Goal: Task Accomplishment & Management: Manage account settings

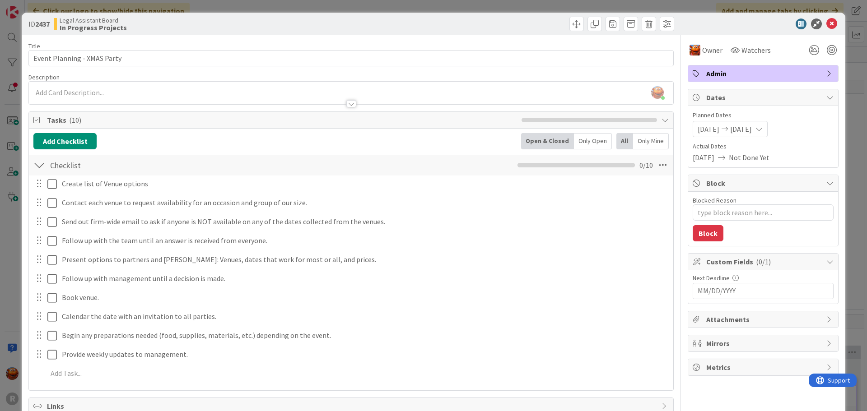
click at [15, 38] on div "ID 2437 Legal Assistant Board In Progress Projects Title 27 / 128 Event Plannin…" at bounding box center [433, 205] width 867 height 411
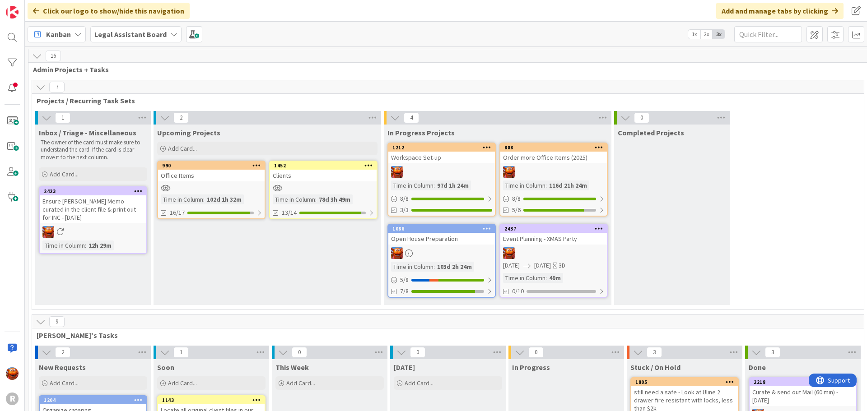
click at [565, 170] on div at bounding box center [553, 172] width 107 height 12
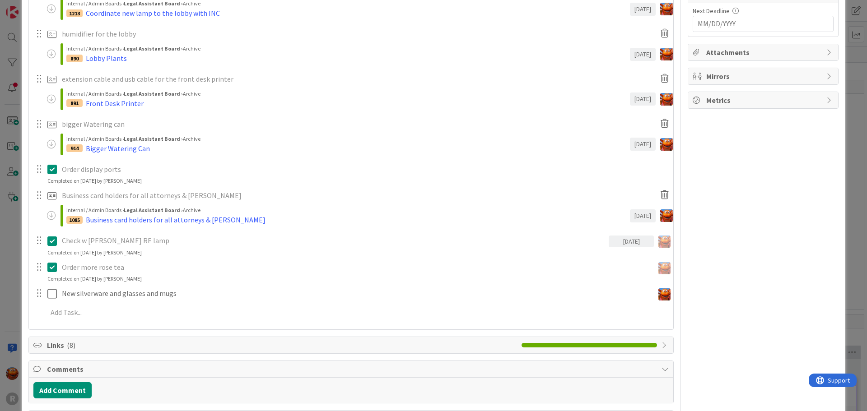
scroll to position [316, 0]
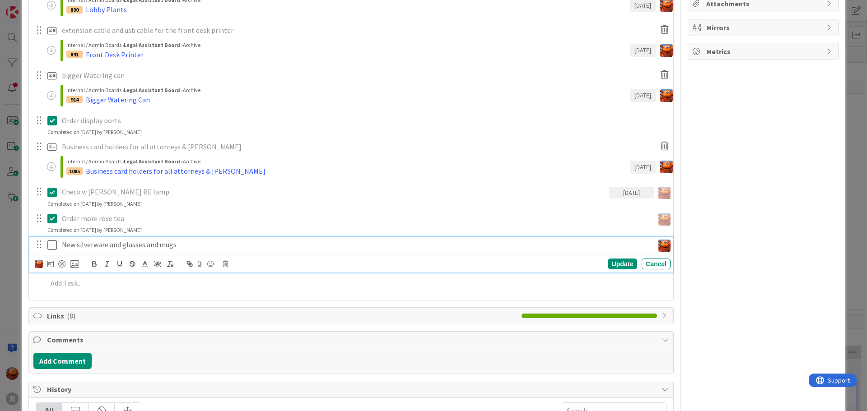
click at [93, 244] on p "New silverware and glasses and mugs" at bounding box center [356, 245] width 588 height 10
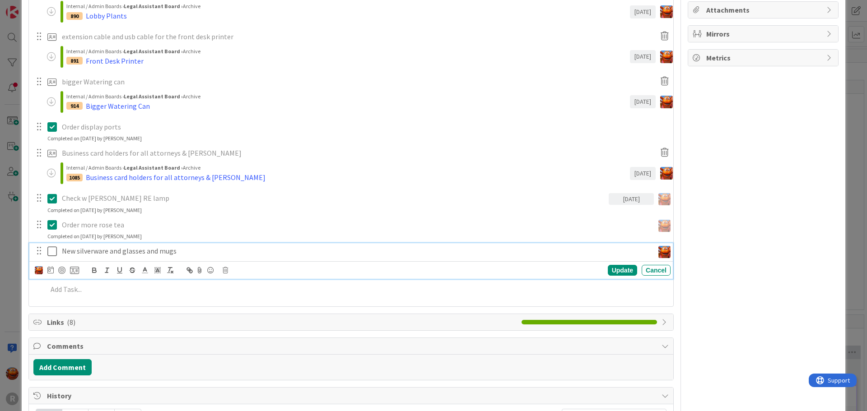
scroll to position [361, 0]
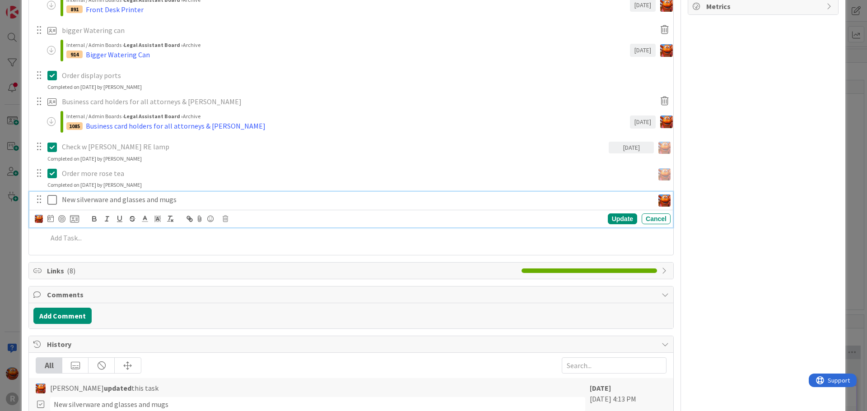
click at [13, 215] on div "ID 888 Legal Assistant Board In Progress Projects Title 30 / 128 Order more Off…" at bounding box center [433, 205] width 867 height 411
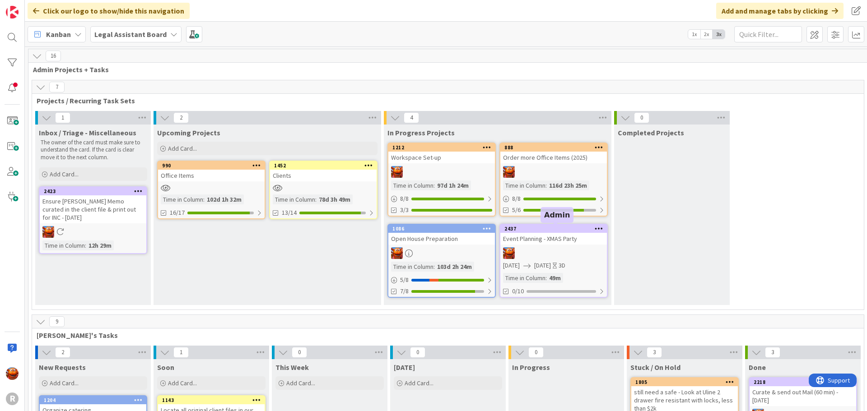
click at [542, 249] on div at bounding box center [553, 253] width 107 height 12
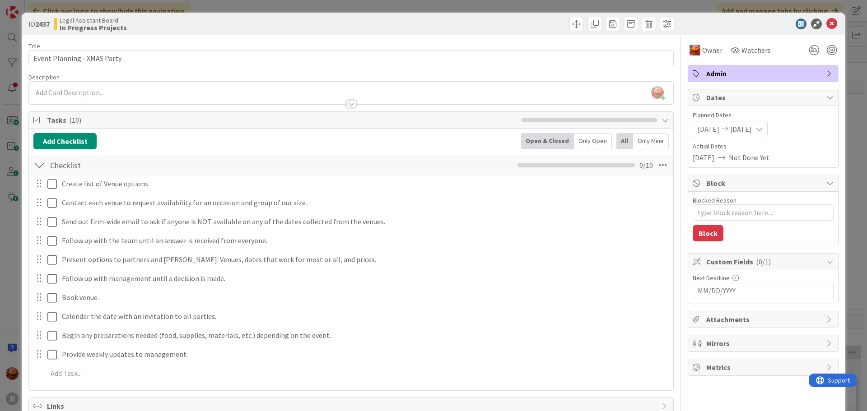
click at [13, 140] on div "ID 2437 Legal Assistant Board In Progress Projects Title 27 / 128 Event Plannin…" at bounding box center [433, 205] width 867 height 411
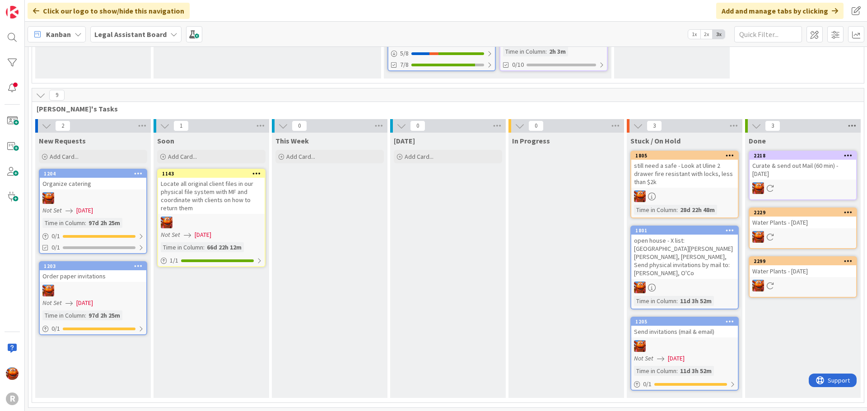
click at [852, 124] on icon at bounding box center [852, 126] width 12 height 14
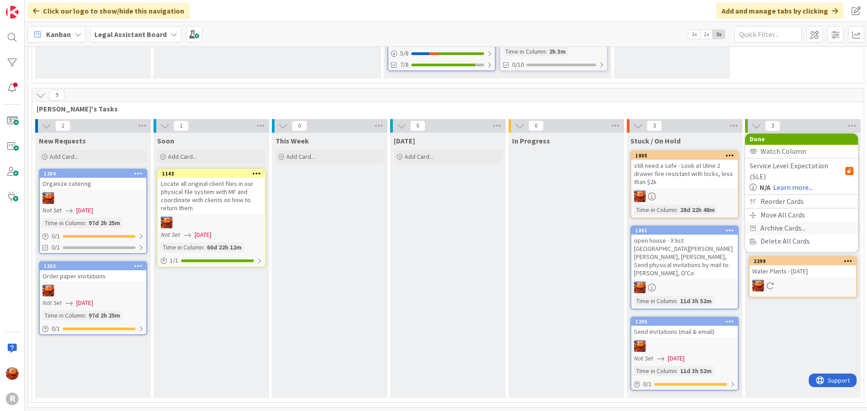
click at [796, 222] on span "Archive Cards..." at bounding box center [782, 228] width 45 height 13
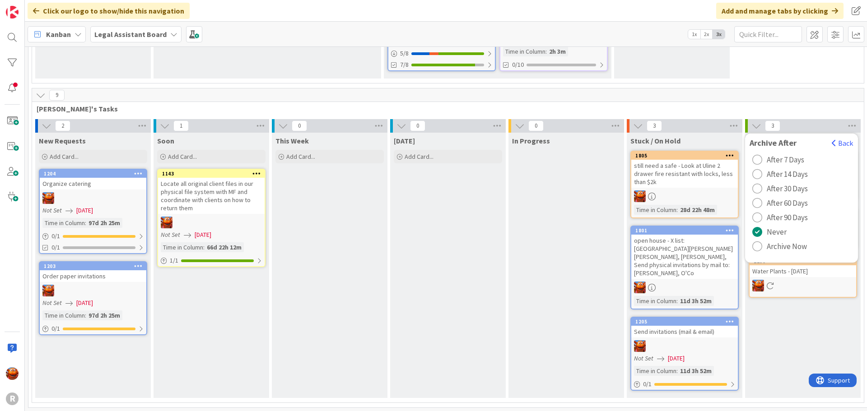
click at [767, 240] on span "Archive Now" at bounding box center [787, 247] width 40 height 14
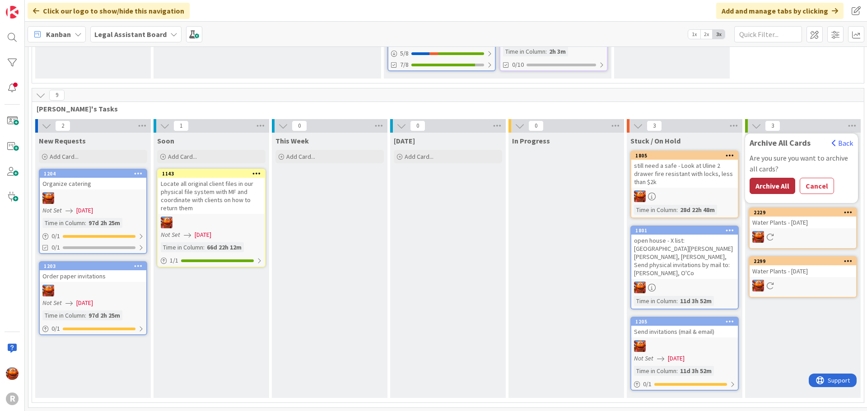
click at [766, 185] on button "Archive All" at bounding box center [773, 186] width 46 height 16
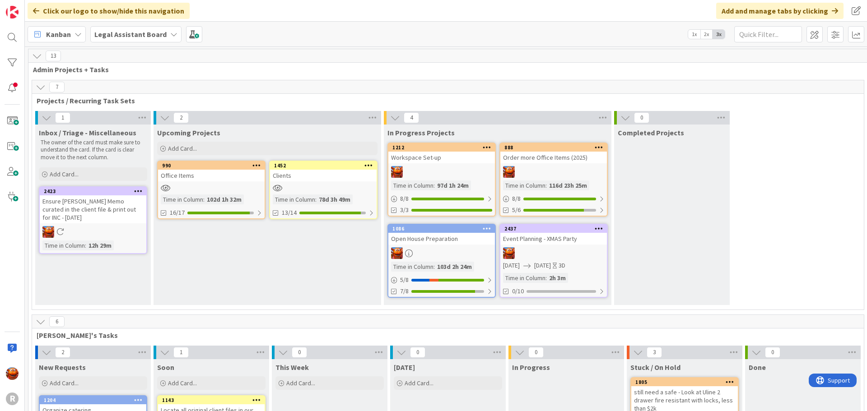
click at [552, 251] on div at bounding box center [553, 253] width 107 height 12
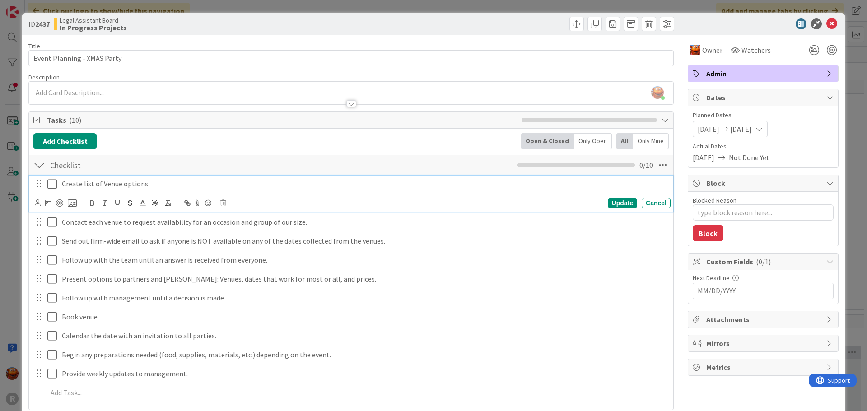
click at [122, 189] on div "Create list of Venue options" at bounding box center [364, 184] width 612 height 16
click at [72, 205] on icon at bounding box center [72, 203] width 9 height 8
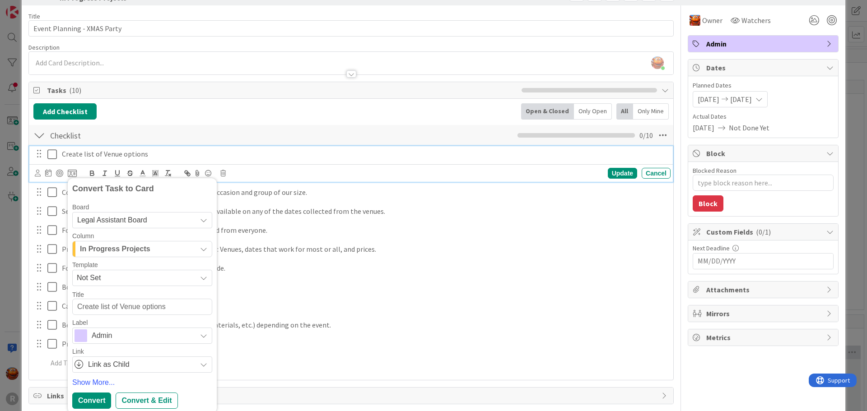
scroll to position [45, 0]
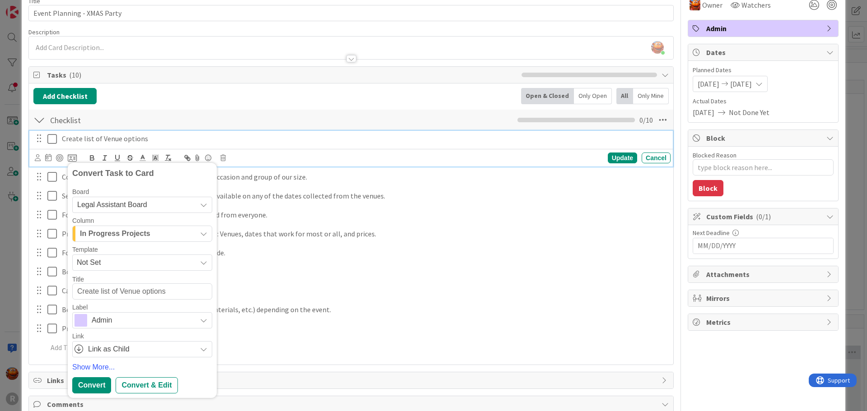
click at [127, 233] on span "In Progress Projects" at bounding box center [115, 234] width 70 height 12
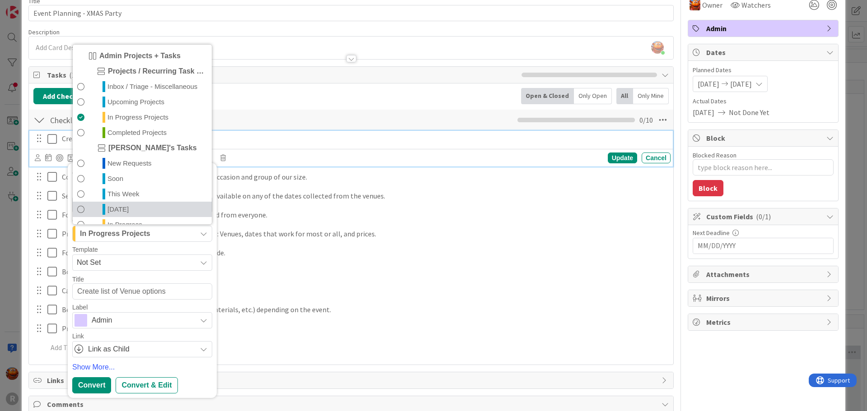
click at [117, 207] on span "[DATE]" at bounding box center [117, 209] width 21 height 11
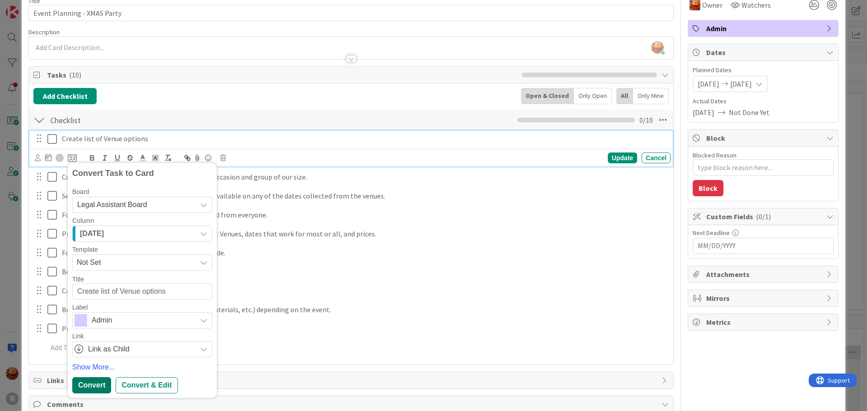
click at [88, 385] on div "Convert" at bounding box center [91, 385] width 39 height 16
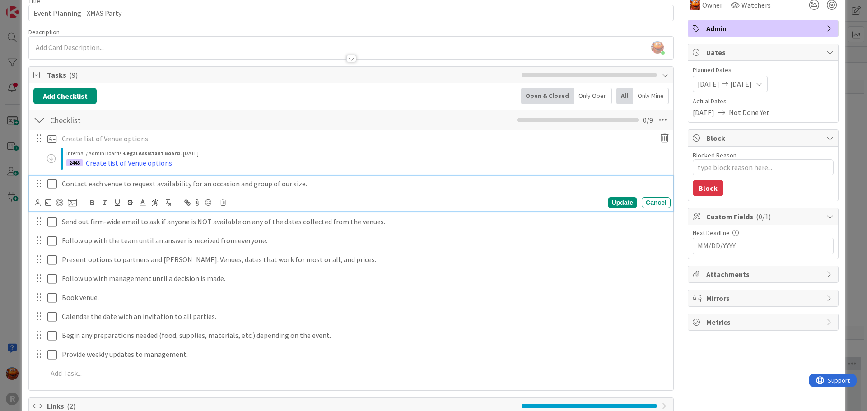
click at [129, 187] on p "Contact each venue to request availability for an occasion and group of our siz…" at bounding box center [364, 184] width 605 height 10
click at [14, 196] on div "ID 2437 Legal Assistant Board In Progress Projects Title 27 / 128 Event Plannin…" at bounding box center [433, 205] width 867 height 411
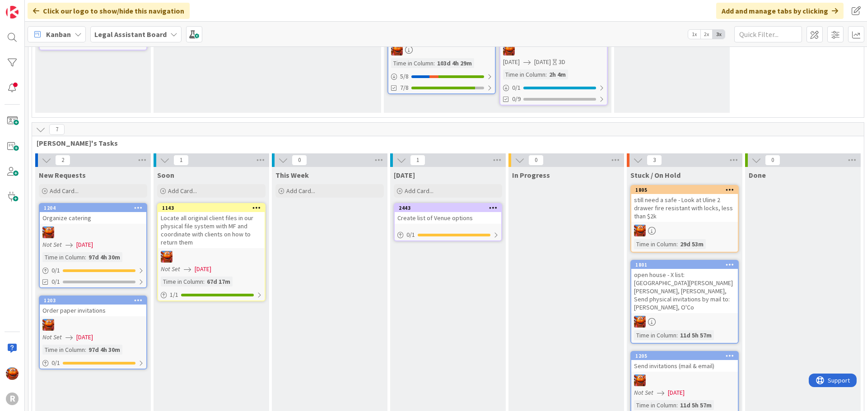
scroll to position [238, 0]
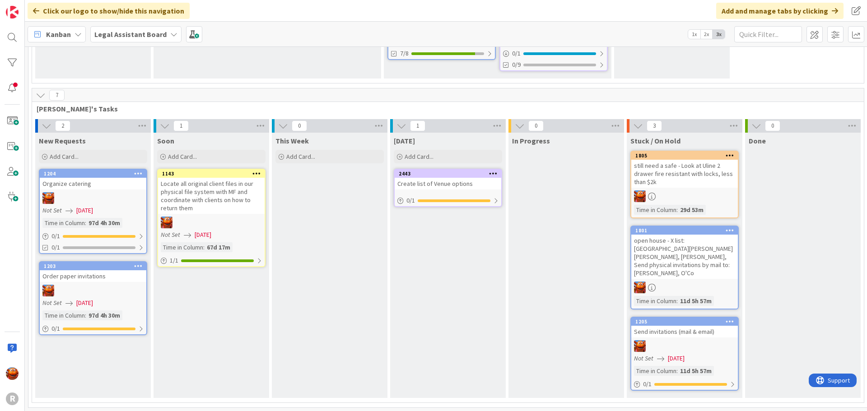
click at [470, 181] on div "Create list of Venue options" at bounding box center [448, 184] width 107 height 12
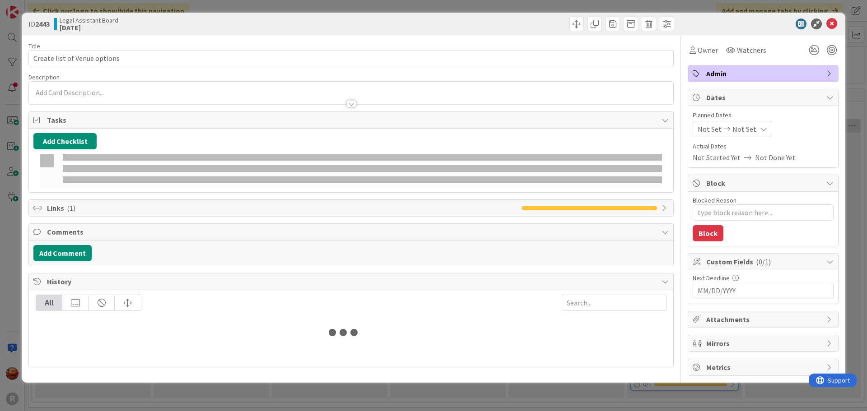
type textarea "x"
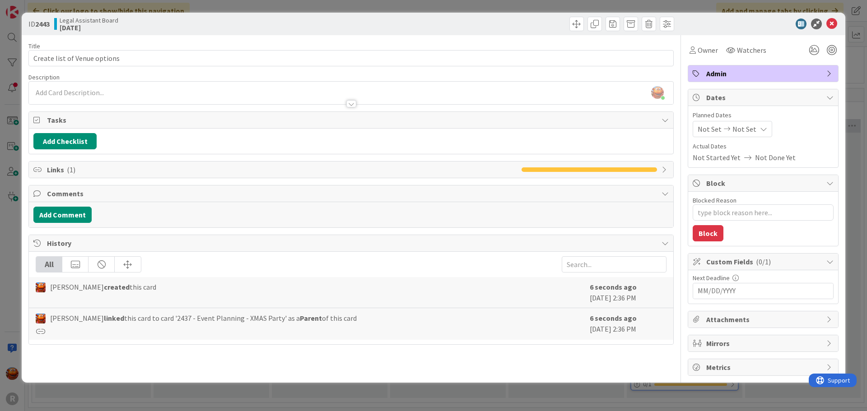
click at [12, 186] on div "ID 2443 Legal Assistant Board [DATE] Title 28 / 128 Create list of Venue option…" at bounding box center [433, 205] width 867 height 411
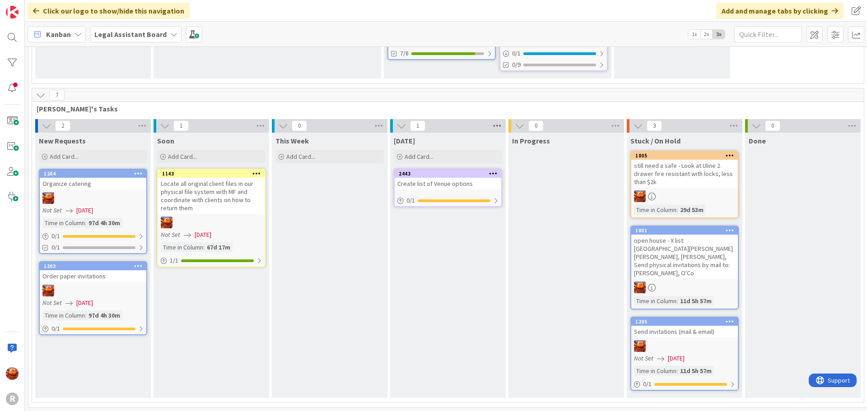
click at [500, 127] on icon at bounding box center [497, 126] width 12 height 14
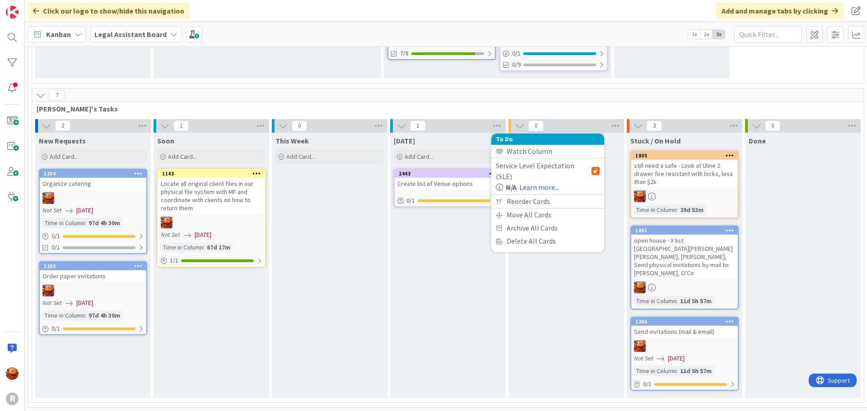
click at [456, 105] on span "[PERSON_NAME]'s Tasks" at bounding box center [445, 108] width 816 height 9
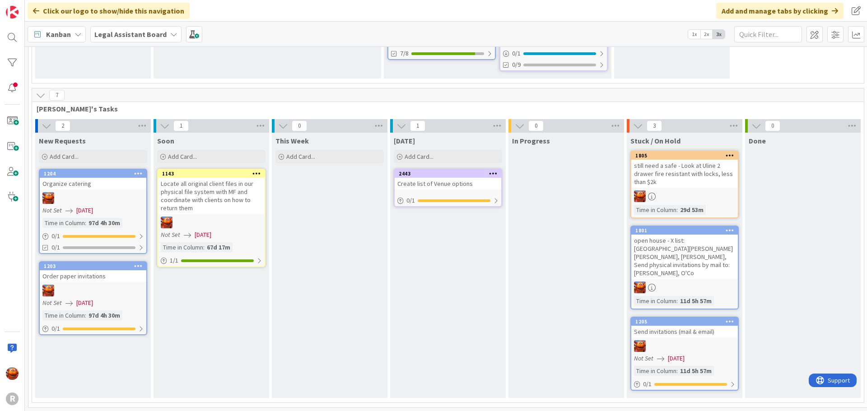
click at [405, 125] on icon at bounding box center [401, 126] width 10 height 10
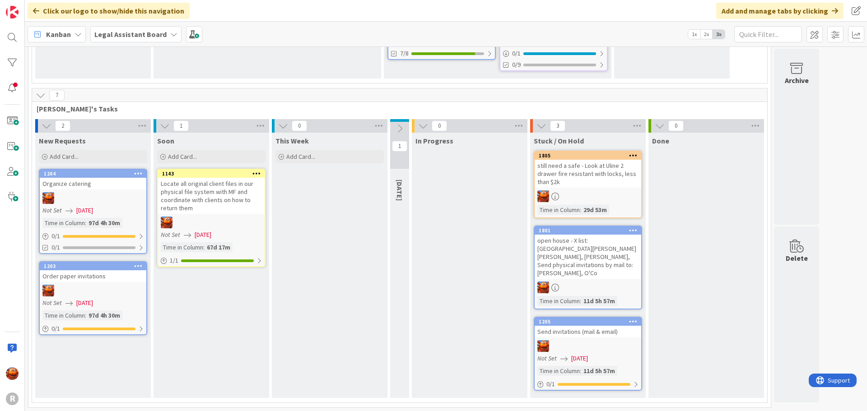
scroll to position [231, 0]
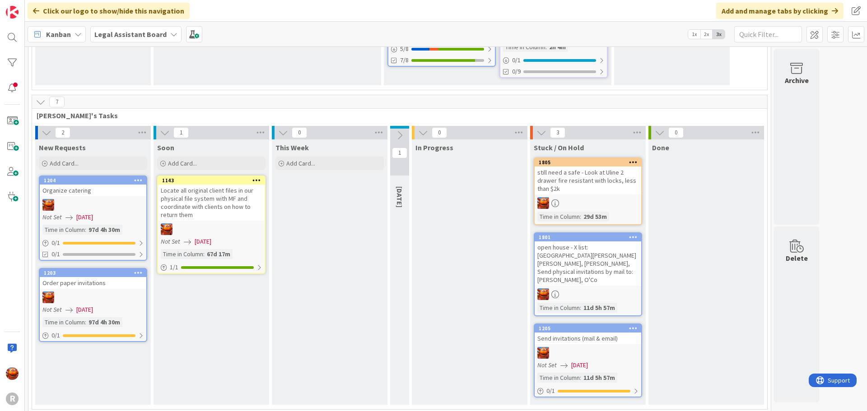
click at [401, 136] on icon at bounding box center [400, 135] width 10 height 10
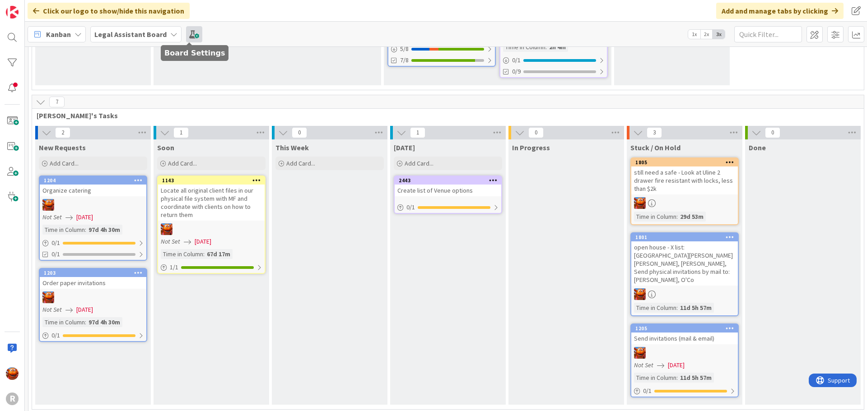
click at [196, 34] on span at bounding box center [194, 34] width 16 height 16
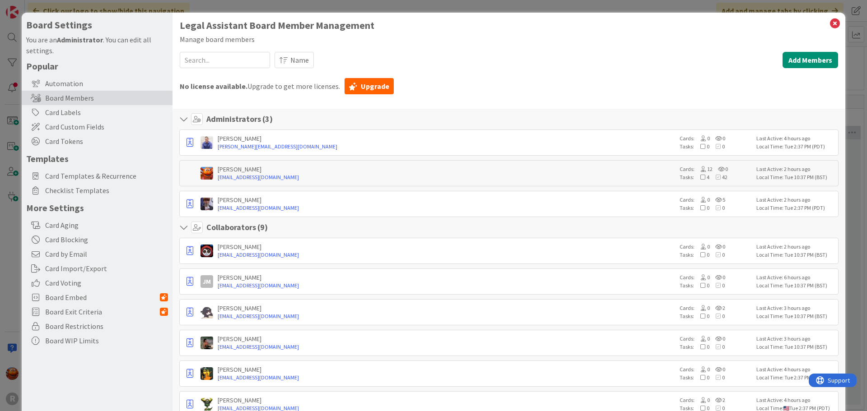
click at [14, 121] on div "Board Settings You are an Administrator . You can edit all settings. Popular Au…" at bounding box center [433, 205] width 867 height 411
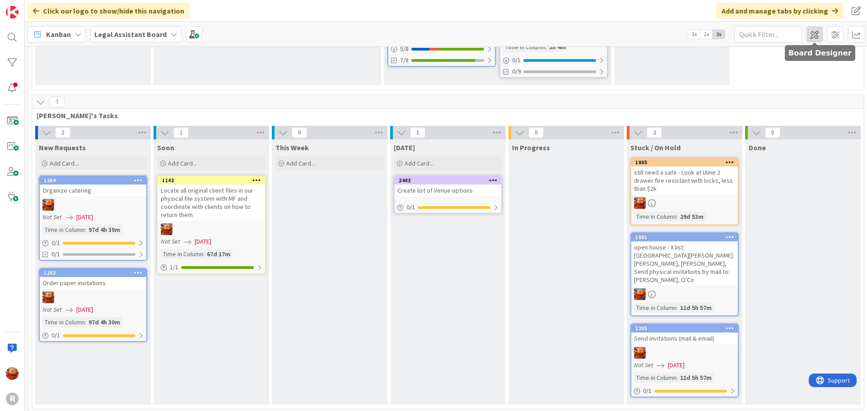
click at [811, 34] on span at bounding box center [814, 34] width 16 height 16
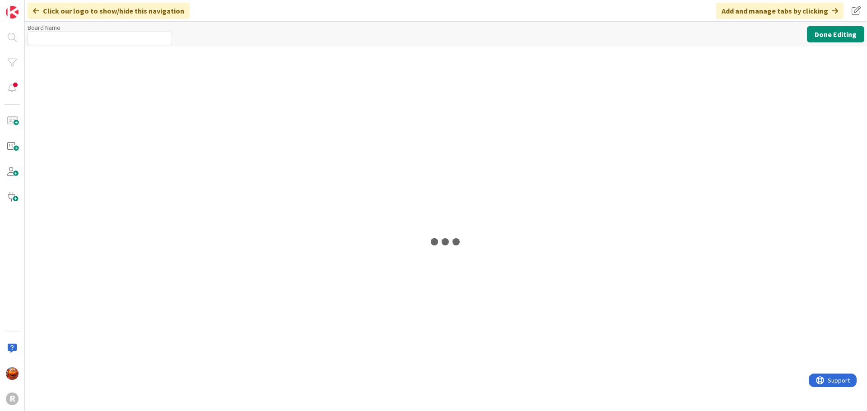
type input "Legal Assistant Board"
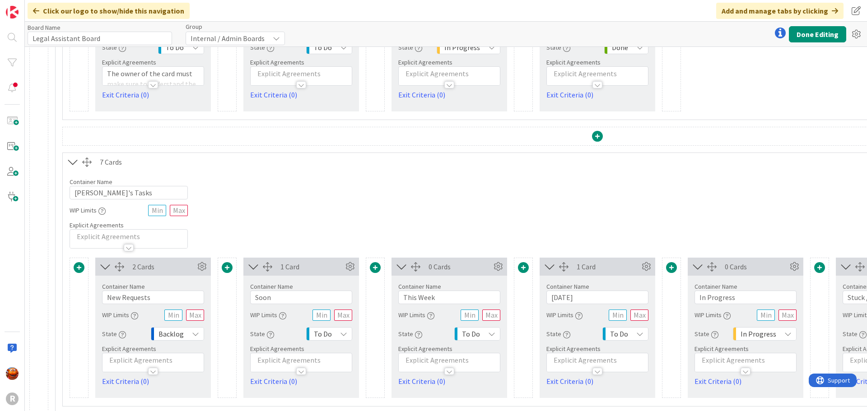
scroll to position [349, 0]
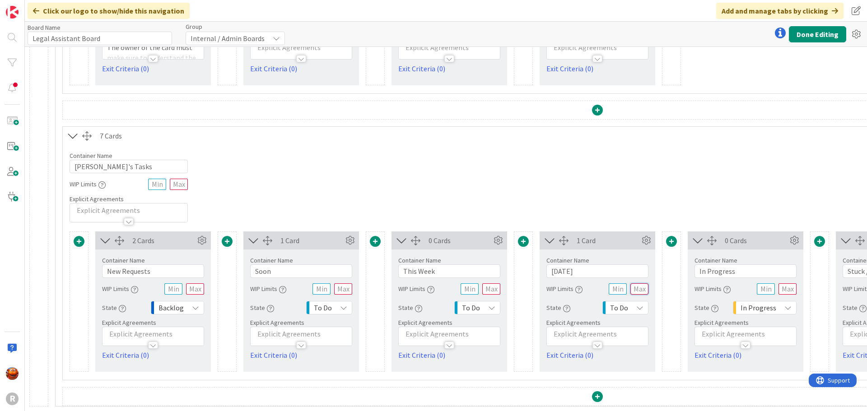
click at [633, 284] on input "text" at bounding box center [639, 289] width 18 height 11
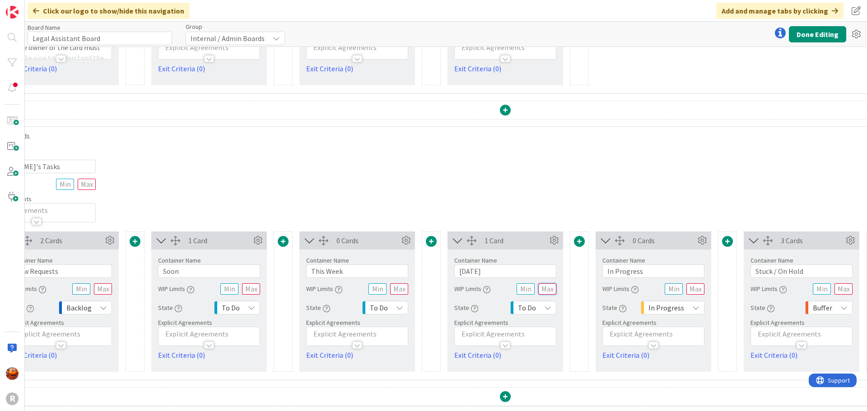
scroll to position [349, 126]
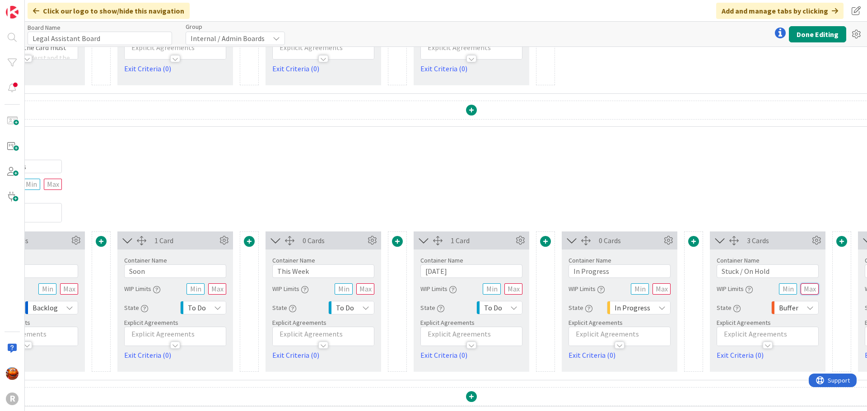
click at [814, 288] on input "text" at bounding box center [810, 289] width 18 height 11
type input "3"
click at [511, 286] on input "text" at bounding box center [513, 289] width 18 height 11
type input "6"
click at [656, 284] on input "text" at bounding box center [661, 289] width 18 height 11
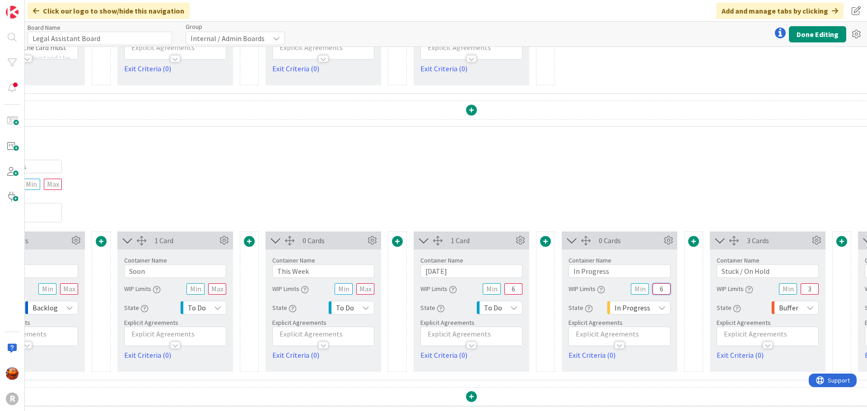
type input "6"
click at [362, 284] on input "text" at bounding box center [365, 289] width 18 height 11
type input "6"
click at [635, 191] on div "Container Name 13 / 64 [PERSON_NAME]'s Tasks WIP Limits Explicit Agreements" at bounding box center [471, 184] width 1069 height 78
click at [813, 35] on button "Done Editing" at bounding box center [817, 34] width 57 height 16
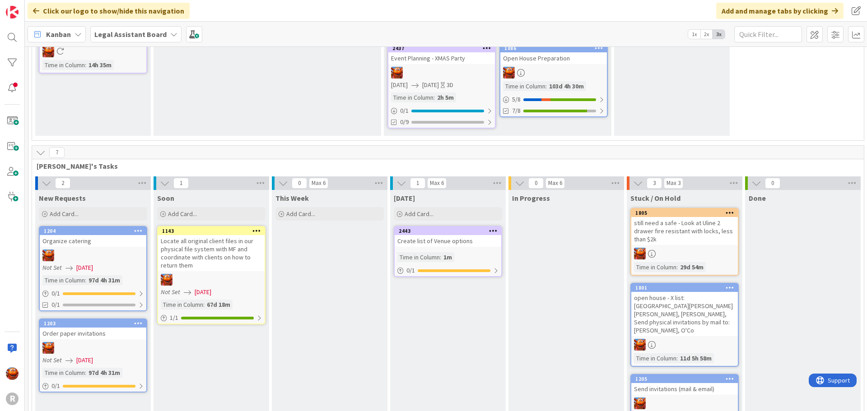
scroll to position [135, 0]
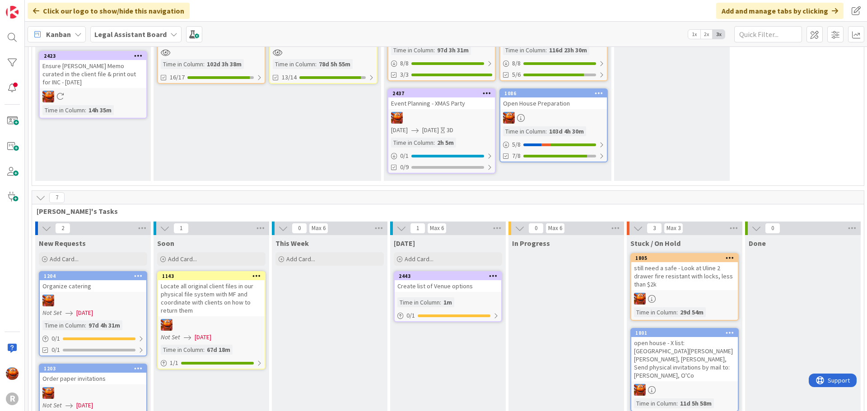
click at [475, 120] on div at bounding box center [441, 118] width 107 height 12
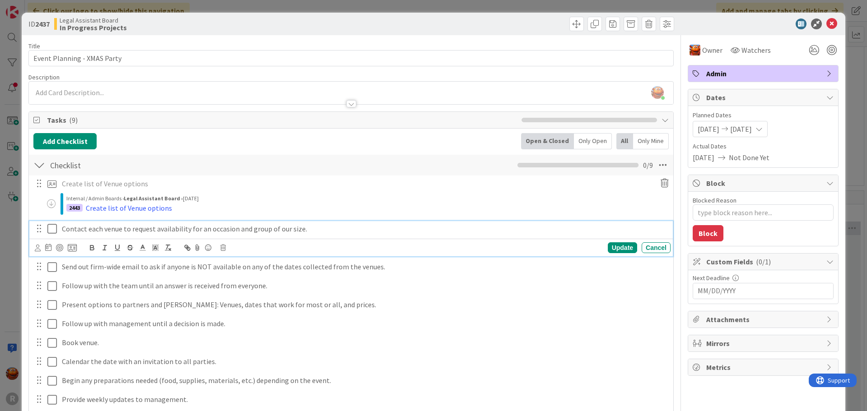
click at [78, 230] on p "Contact each venue to request availability for an occasion and group of our siz…" at bounding box center [364, 229] width 605 height 10
click at [73, 245] on icon at bounding box center [72, 248] width 9 height 8
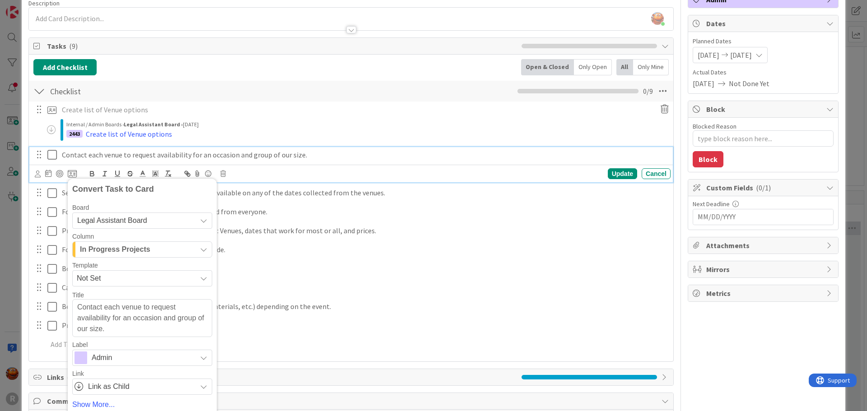
scroll to position [90, 0]
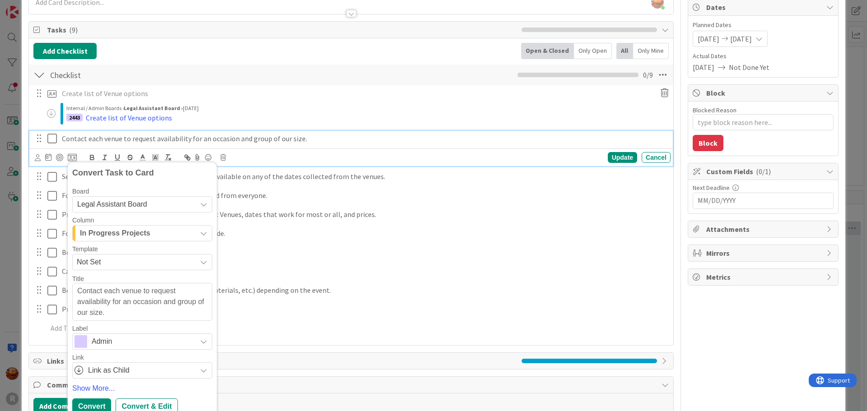
click at [129, 233] on span "In Progress Projects" at bounding box center [115, 234] width 70 height 12
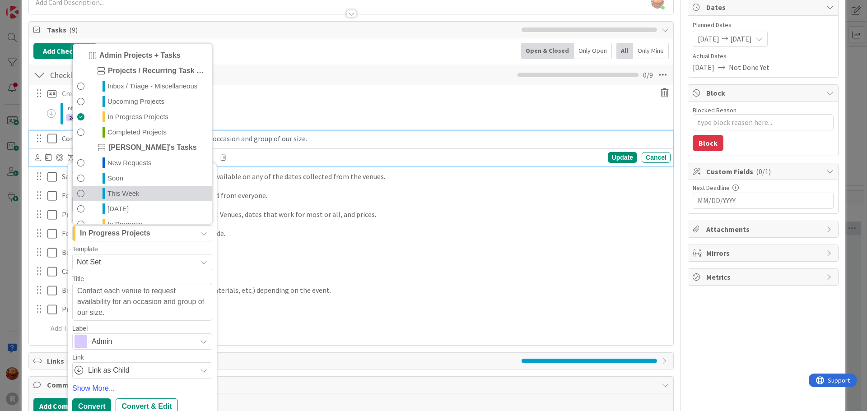
click at [133, 201] on link "This Week" at bounding box center [142, 193] width 139 height 15
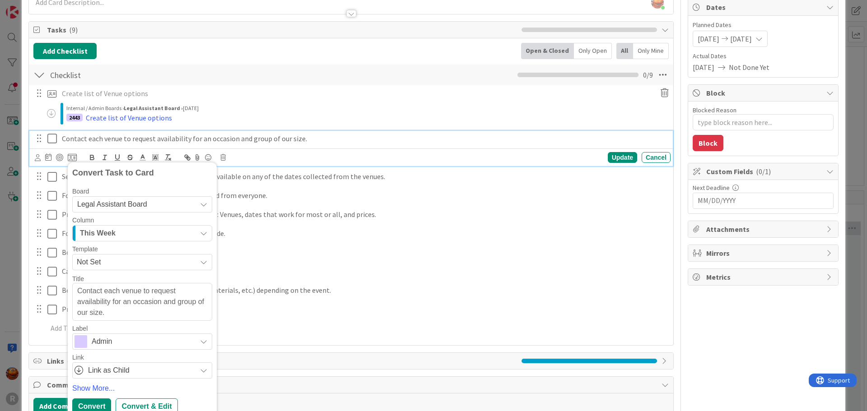
click at [128, 229] on div "This Week" at bounding box center [137, 233] width 119 height 14
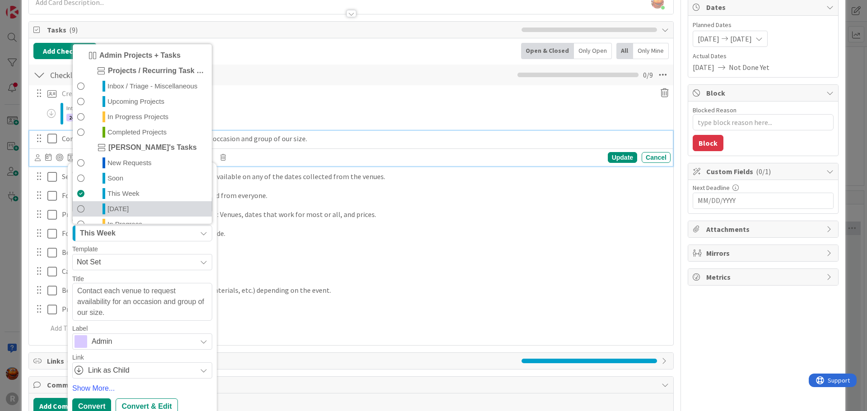
click at [116, 207] on span "[DATE]" at bounding box center [117, 209] width 21 height 11
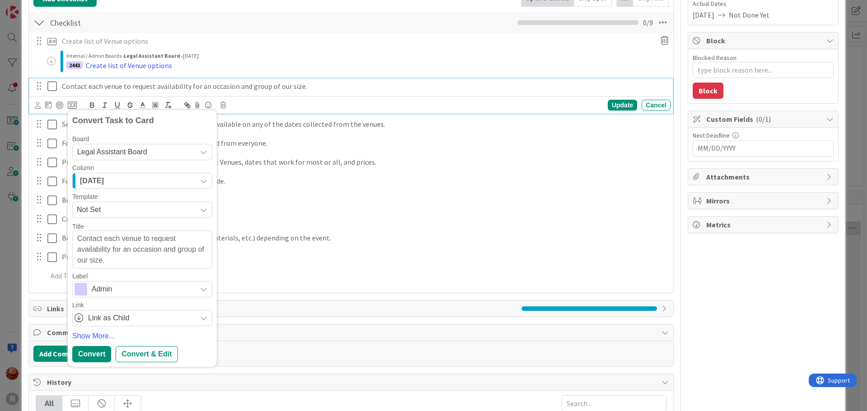
scroll to position [181, 0]
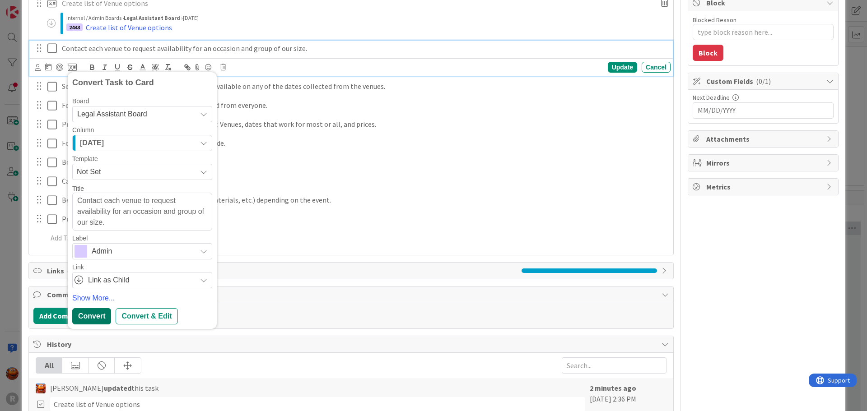
click at [87, 315] on div "Convert" at bounding box center [91, 316] width 39 height 16
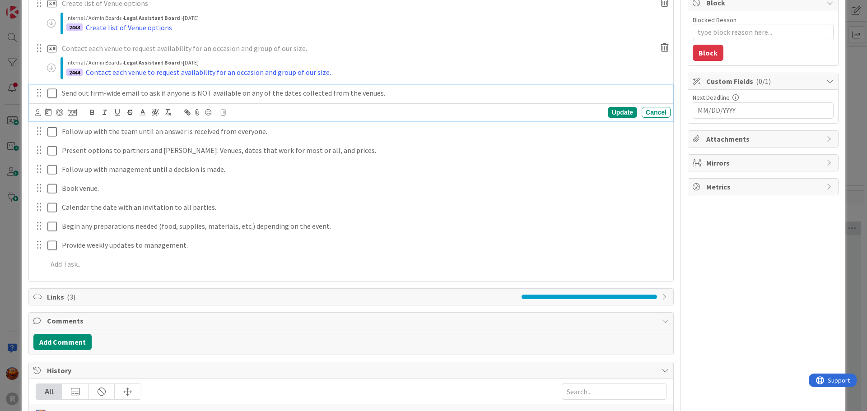
click at [114, 95] on p "Send out firm-wide email to ask if anyone is NOT available on any of the dates …" at bounding box center [364, 93] width 605 height 10
click at [70, 112] on icon at bounding box center [72, 112] width 9 height 8
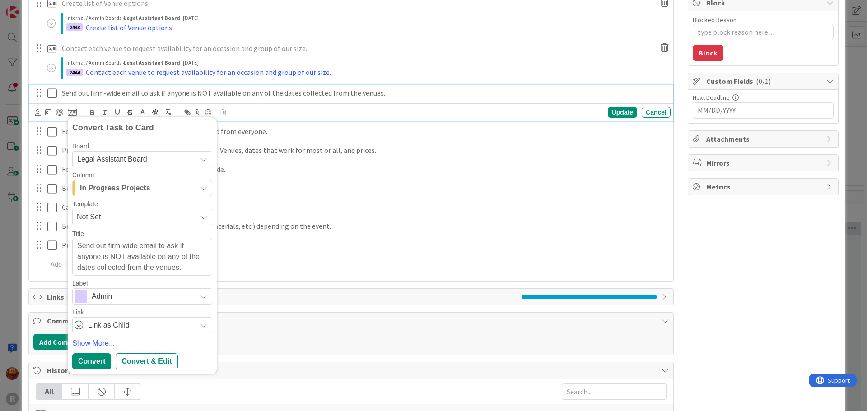
click at [117, 195] on div "In Progress Projects" at bounding box center [137, 188] width 119 height 14
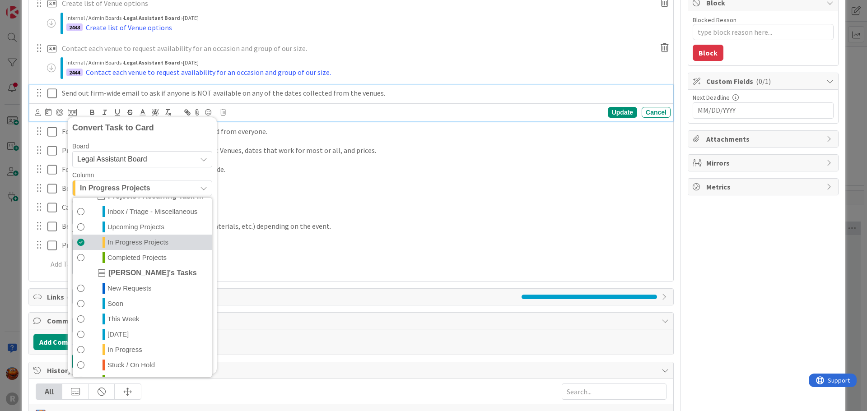
scroll to position [42, 0]
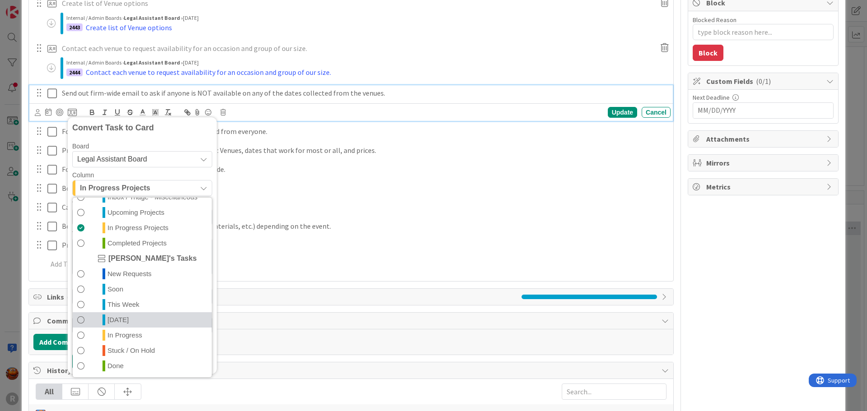
click at [119, 319] on span "[DATE]" at bounding box center [117, 320] width 21 height 11
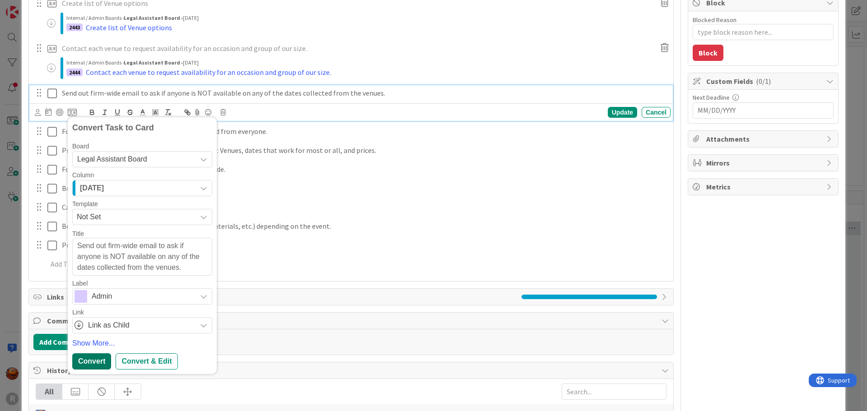
click at [88, 363] on div "Convert" at bounding box center [91, 362] width 39 height 16
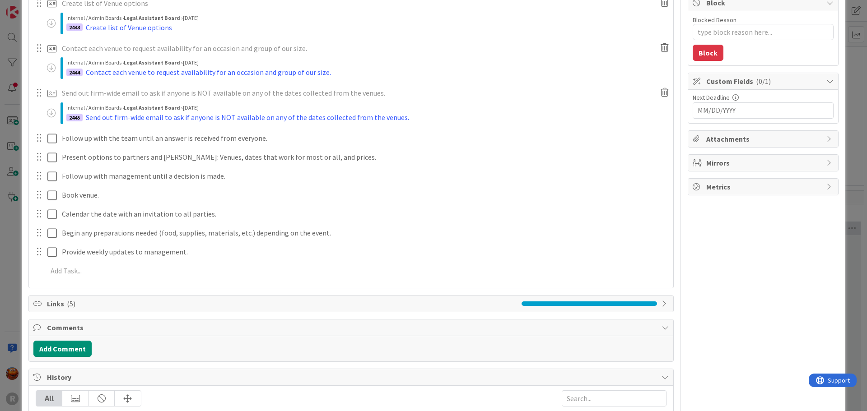
click at [13, 237] on div "ID 2437 Legal Assistant Board In Progress Projects Title 27 / 128 Event Plannin…" at bounding box center [433, 205] width 867 height 411
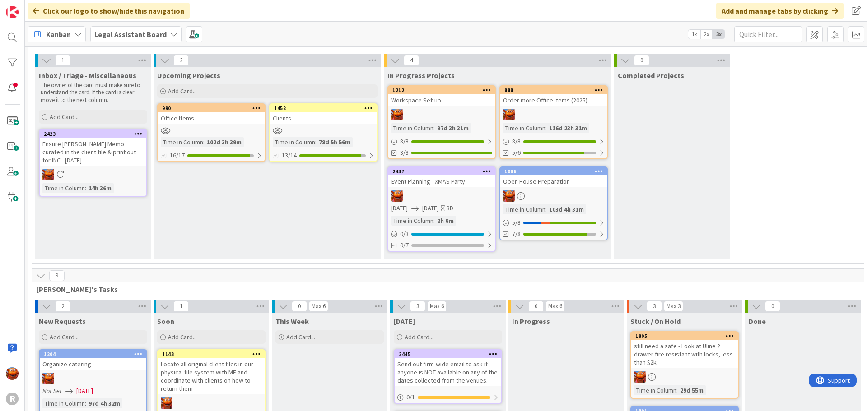
click at [457, 191] on div at bounding box center [441, 196] width 107 height 12
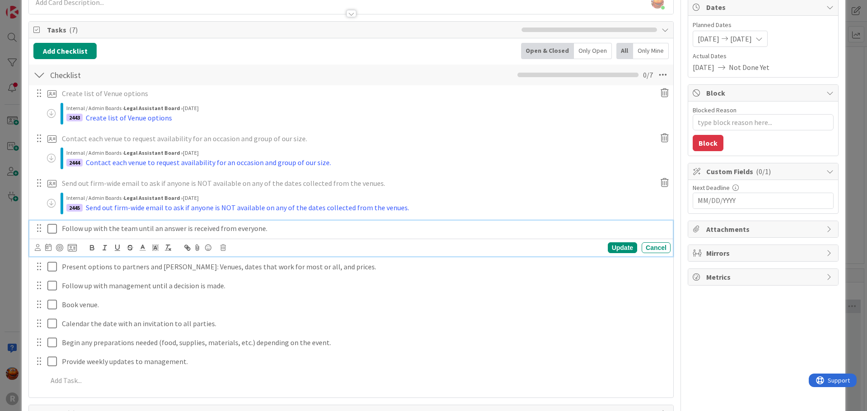
click at [128, 231] on p "Follow up with the team until an answer is received from everyone." at bounding box center [364, 229] width 605 height 10
click at [74, 245] on icon at bounding box center [72, 248] width 9 height 8
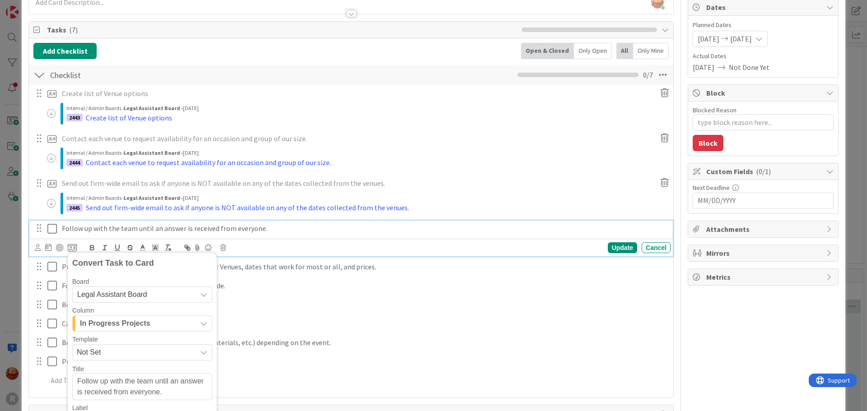
click at [148, 322] on span "In Progress Projects" at bounding box center [115, 324] width 70 height 12
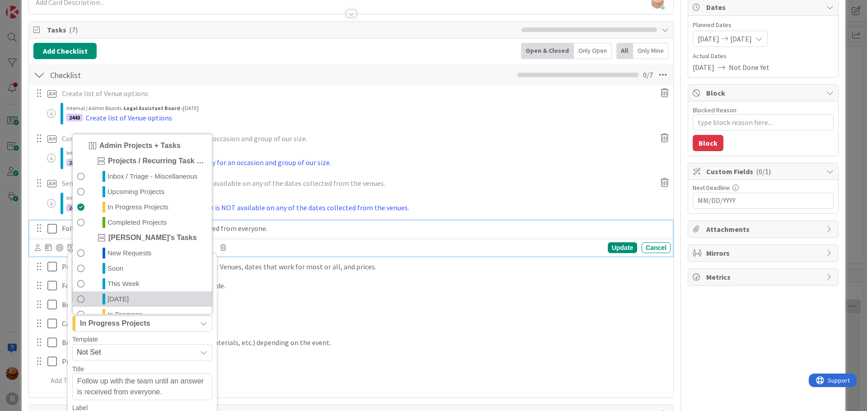
click at [130, 298] on link "[DATE]" at bounding box center [142, 299] width 139 height 15
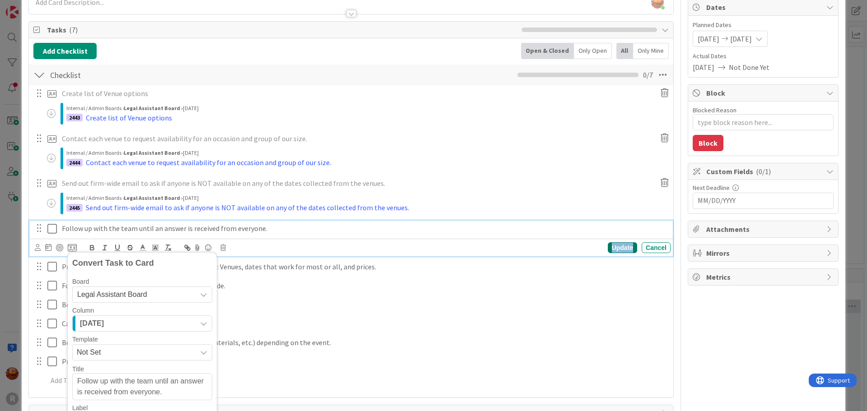
click at [616, 247] on div "Update" at bounding box center [622, 247] width 29 height 11
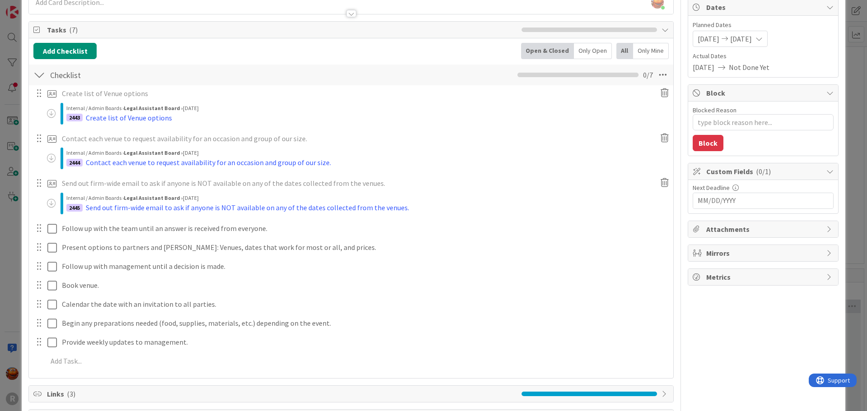
click at [7, 203] on div "ID 2437 Legal Assistant Board In Progress Projects Title 27 / 128 Event Plannin…" at bounding box center [433, 205] width 867 height 411
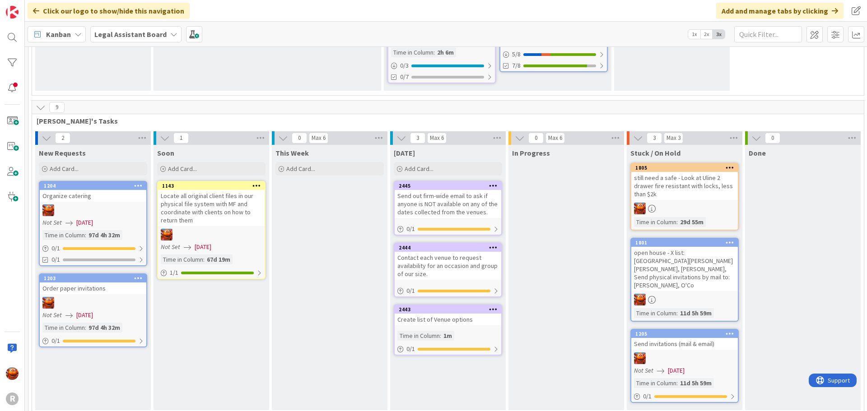
scroll to position [45, 0]
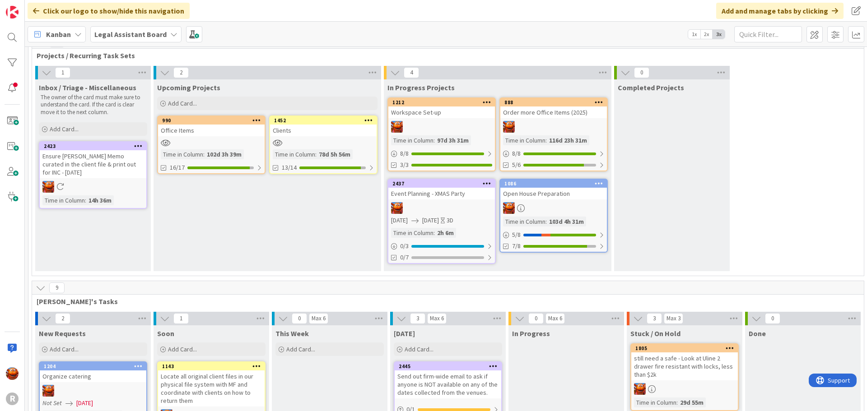
click at [471, 207] on div at bounding box center [441, 208] width 107 height 12
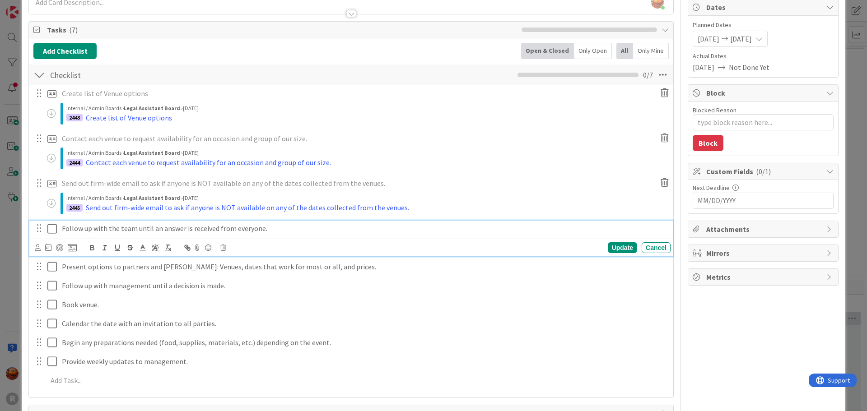
click at [134, 229] on p "Follow up with the team until an answer is received from everyone." at bounding box center [364, 229] width 605 height 10
click at [72, 247] on icon at bounding box center [72, 248] width 9 height 8
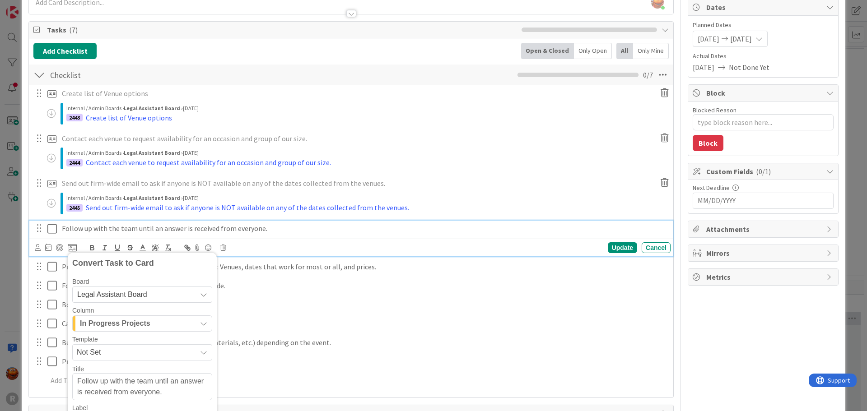
click at [107, 325] on span "In Progress Projects" at bounding box center [115, 324] width 70 height 12
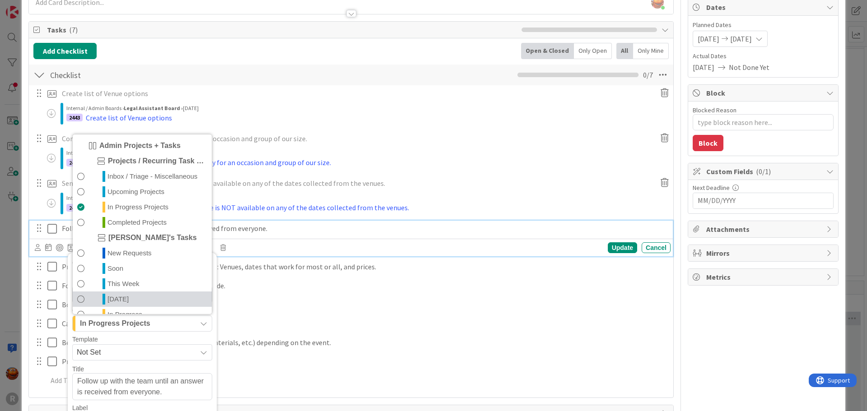
click at [119, 293] on link "[DATE]" at bounding box center [142, 299] width 139 height 15
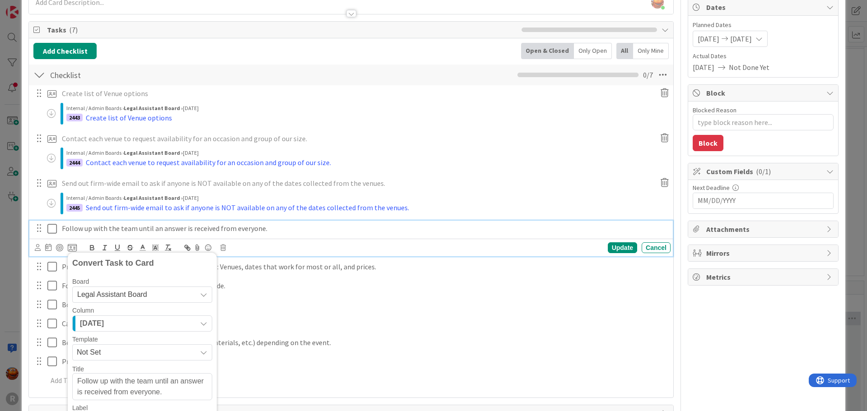
scroll to position [181, 0]
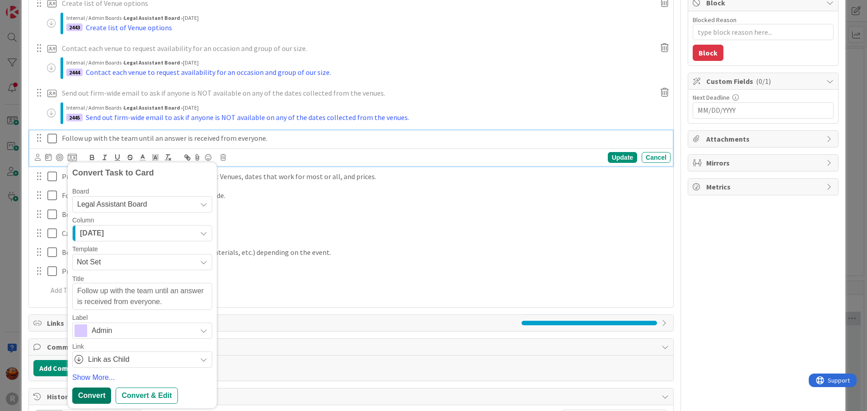
click at [86, 399] on div "Convert" at bounding box center [91, 396] width 39 height 16
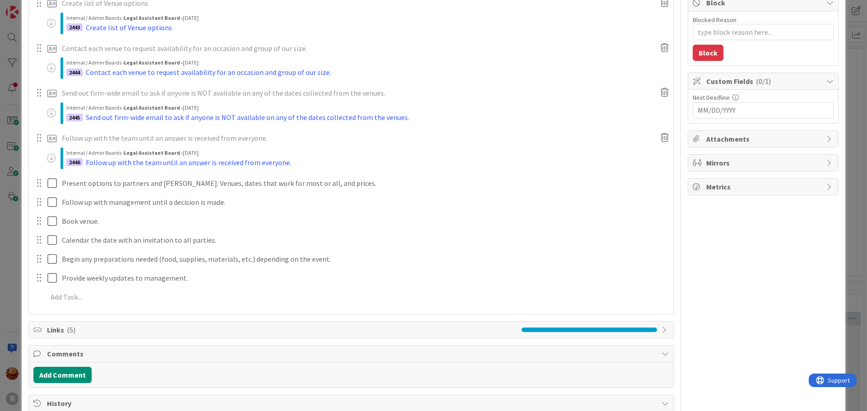
click at [13, 246] on div "ID 2437 Legal Assistant Board In Progress Projects Title 27 / 128 Event Plannin…" at bounding box center [433, 205] width 867 height 411
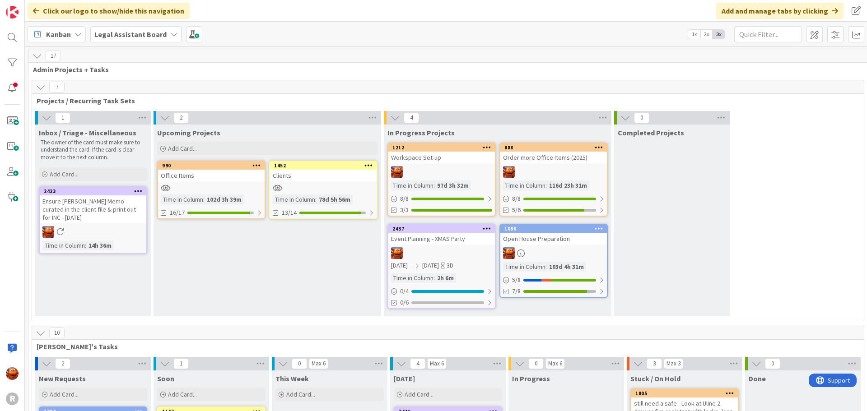
click at [543, 252] on div at bounding box center [553, 253] width 107 height 12
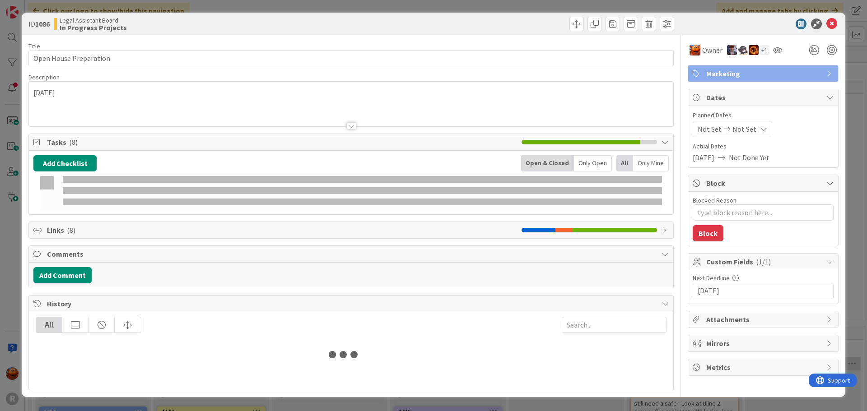
type textarea "x"
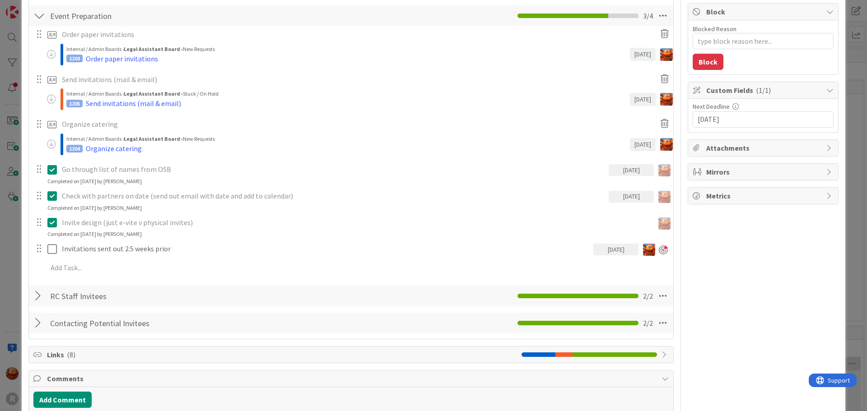
scroll to position [181, 0]
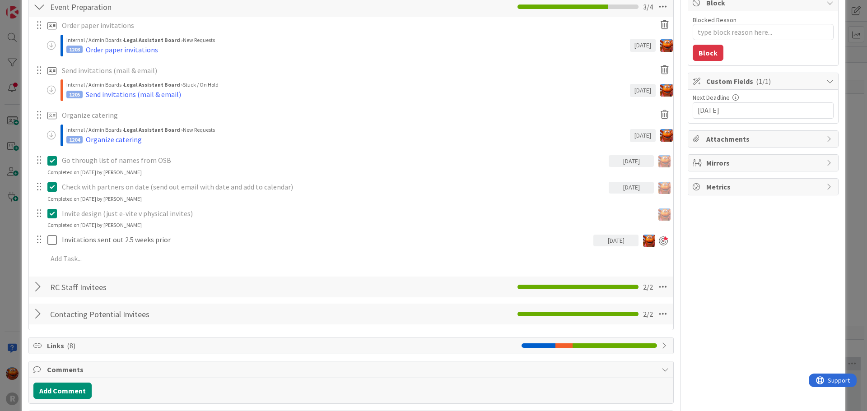
click at [41, 289] on div at bounding box center [39, 287] width 12 height 16
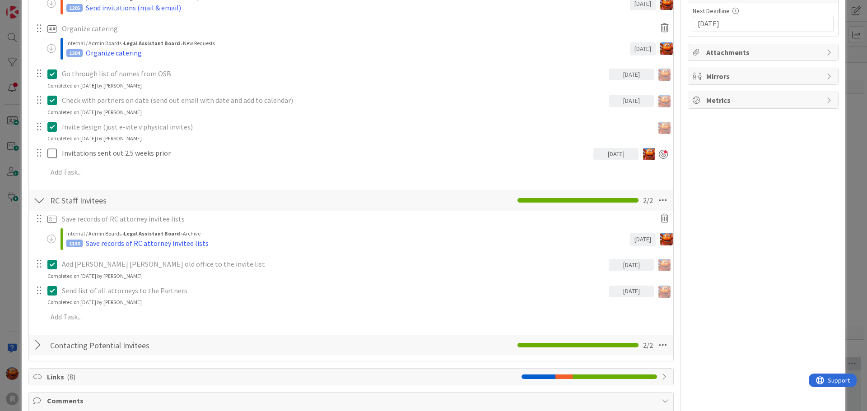
scroll to position [271, 0]
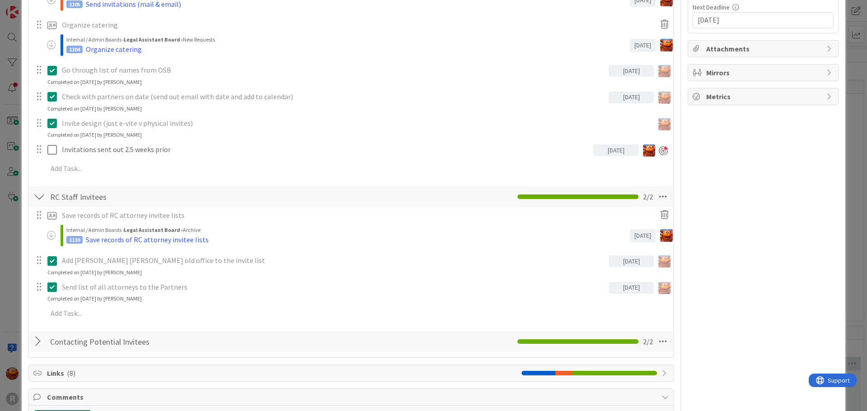
click at [37, 343] on div at bounding box center [39, 342] width 12 height 16
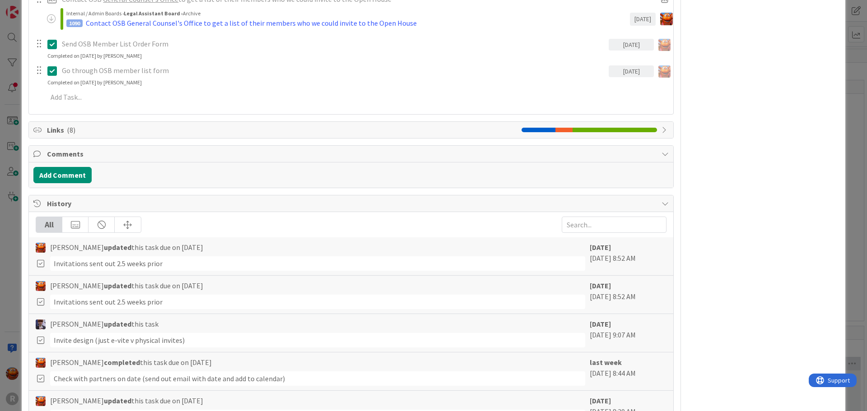
scroll to position [825, 0]
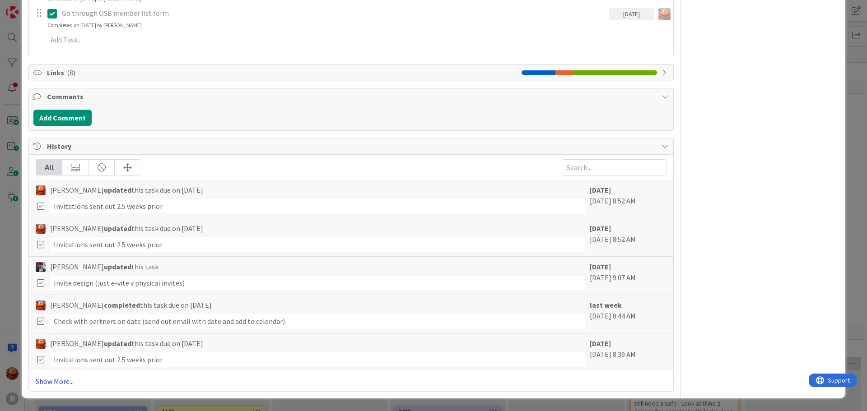
click at [51, 379] on link "Show More..." at bounding box center [351, 381] width 631 height 11
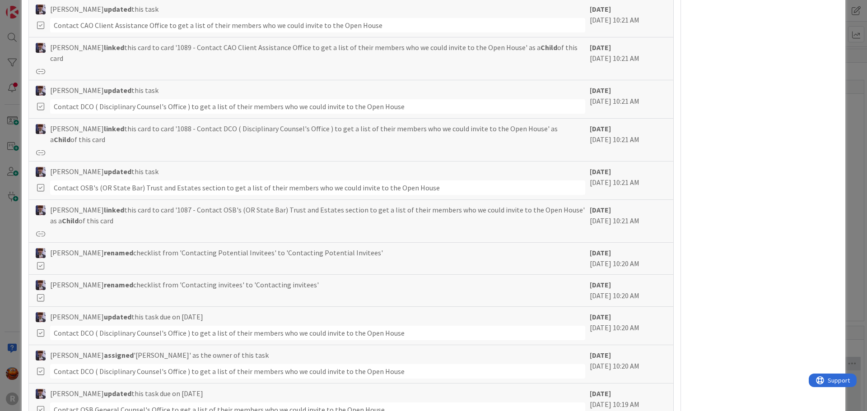
scroll to position [3399, 0]
click at [11, 271] on div "ID 1086 Legal Assistant Board In Progress Projects Title 22 / 128 Open House Pr…" at bounding box center [433, 205] width 867 height 411
